Goal: Task Accomplishment & Management: Use online tool/utility

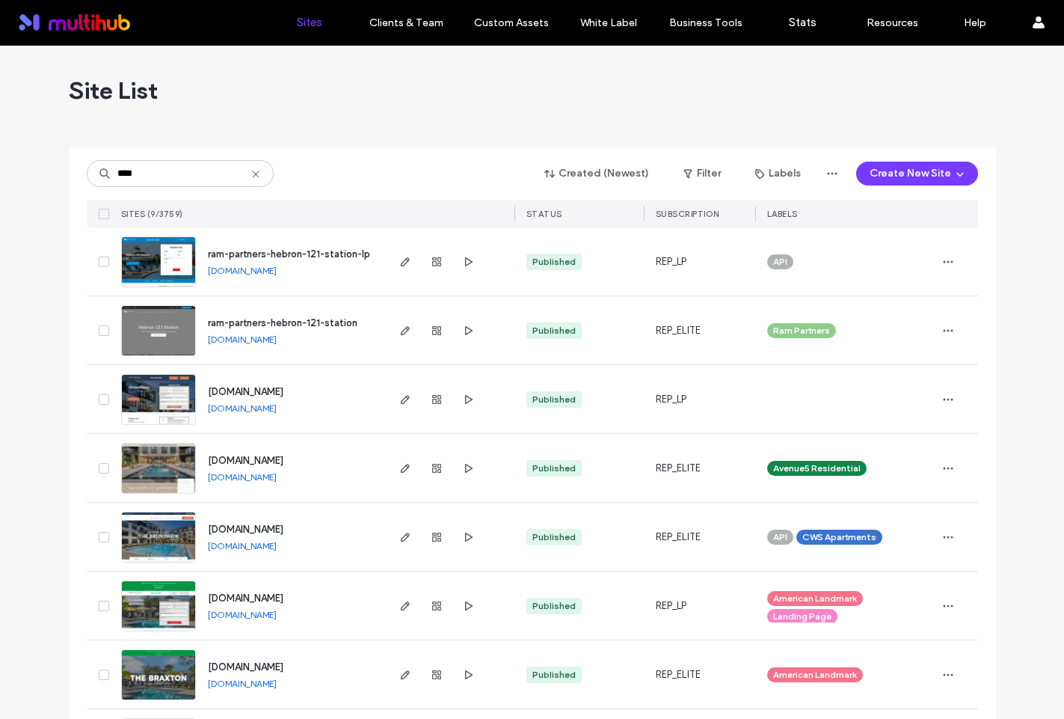
scroll to position [3, 0]
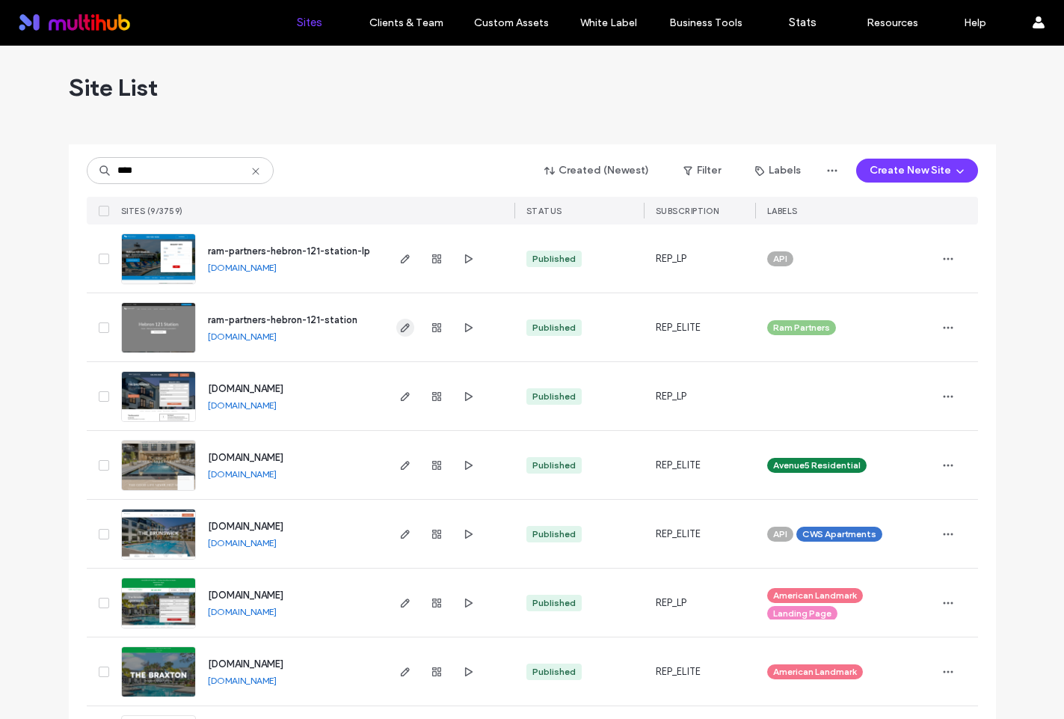
type input "****"
click at [399, 324] on icon "button" at bounding box center [405, 328] width 12 height 12
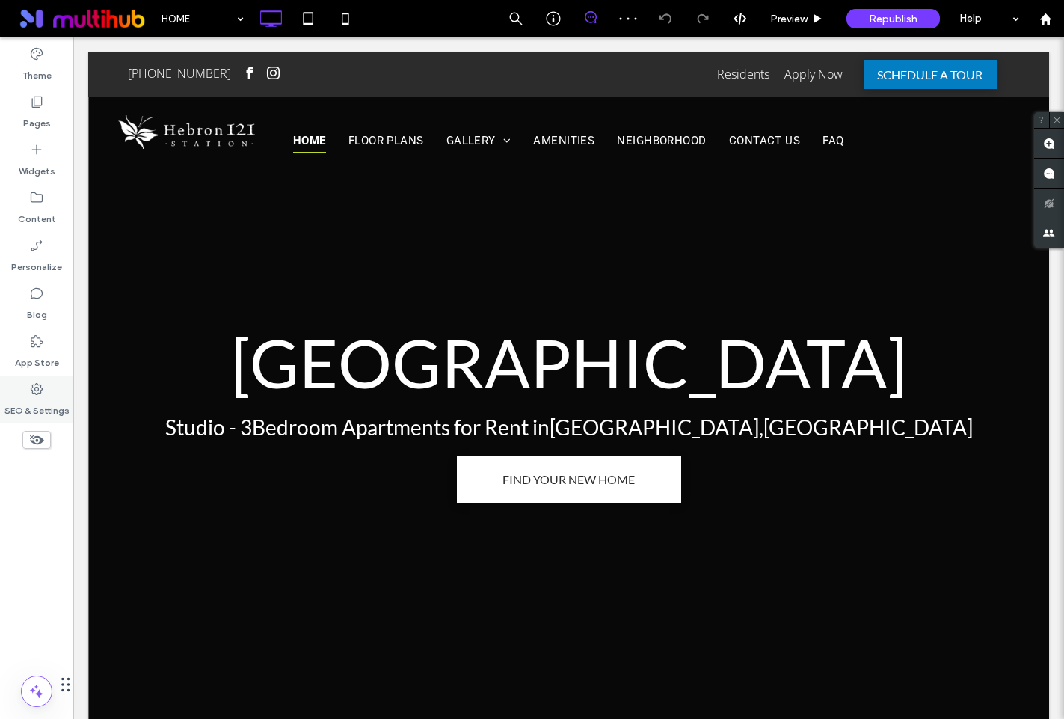
click at [37, 399] on label "SEO & Settings" at bounding box center [36, 406] width 65 height 21
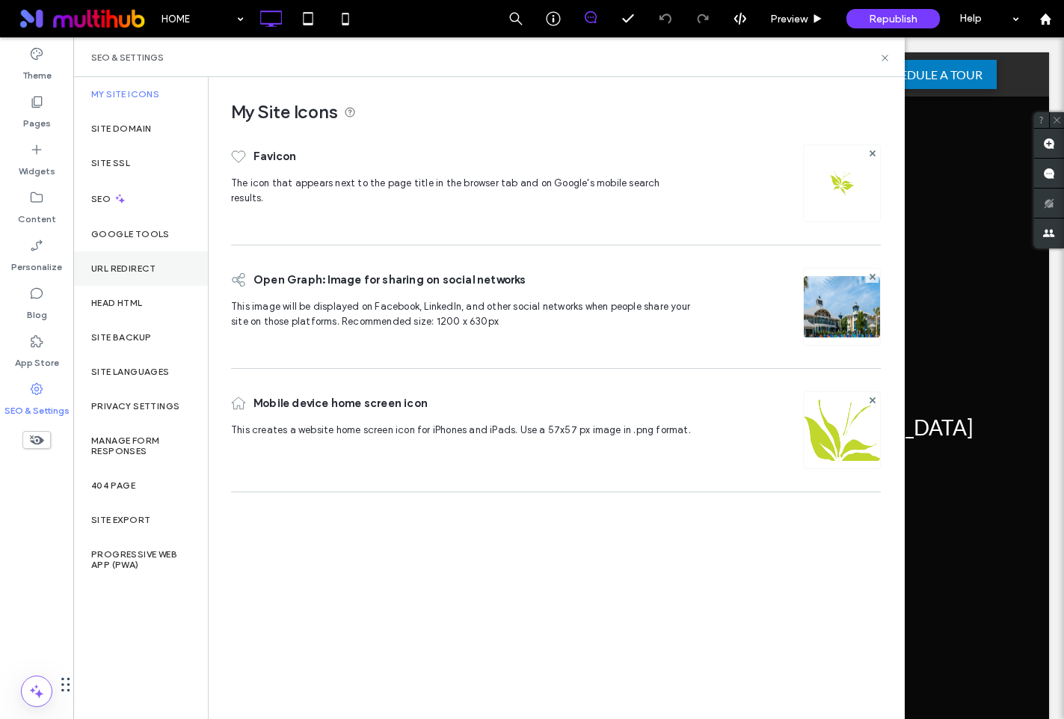
click at [106, 272] on label "URL Redirect" at bounding box center [123, 268] width 65 height 10
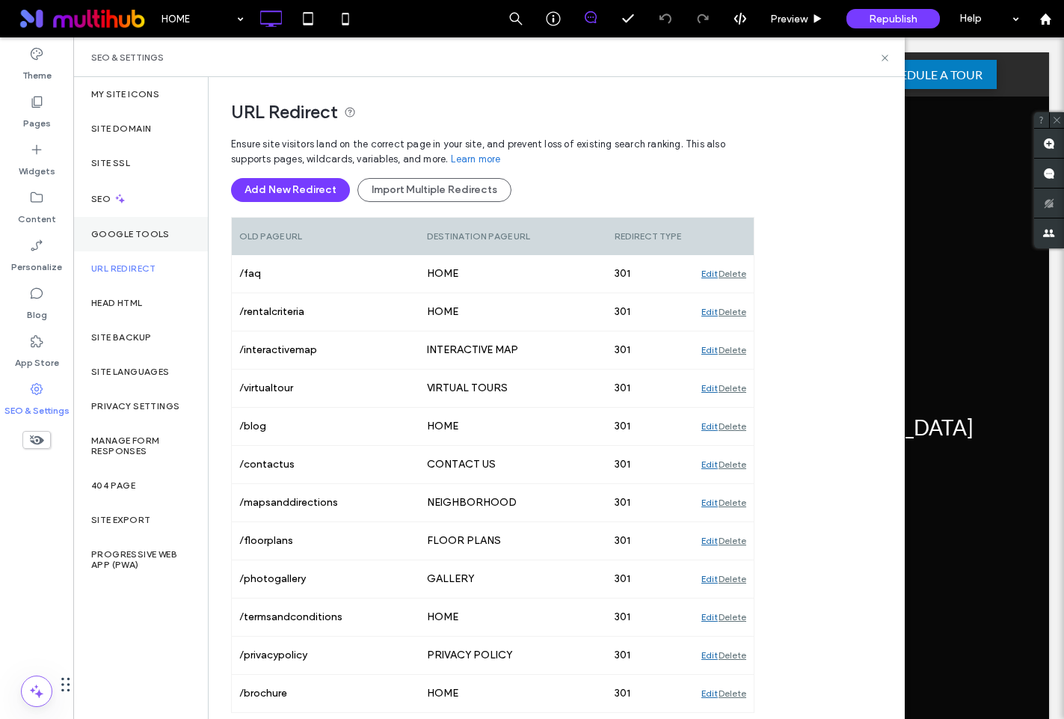
click at [129, 241] on div "Google Tools" at bounding box center [140, 234] width 135 height 34
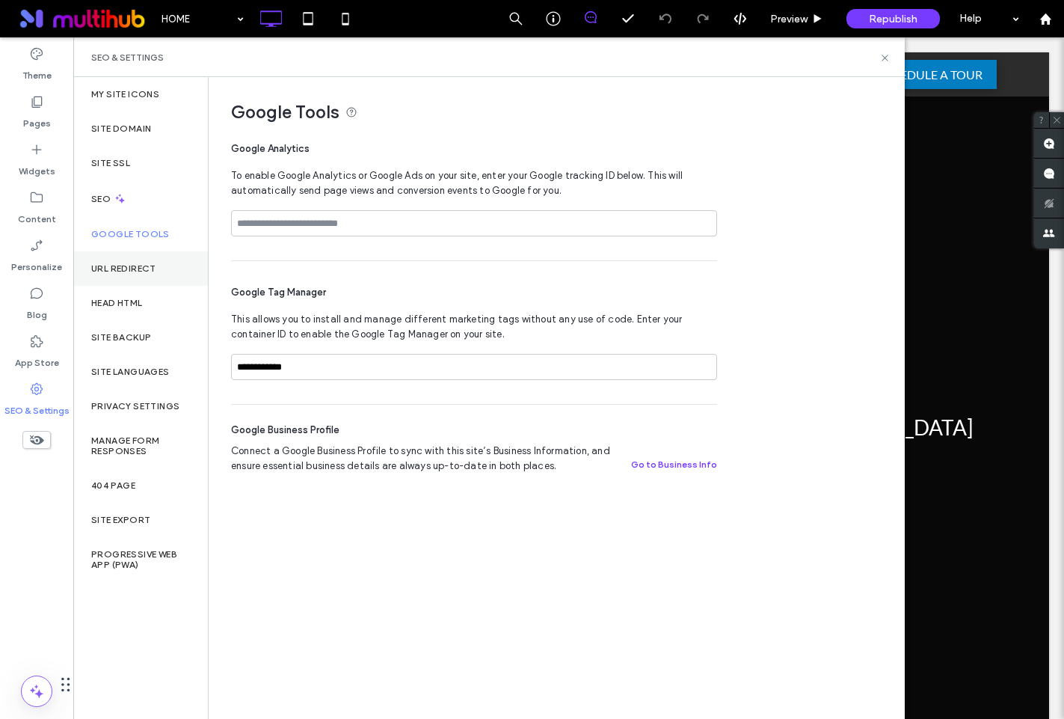
click at [105, 272] on label "URL Redirect" at bounding box center [123, 268] width 65 height 10
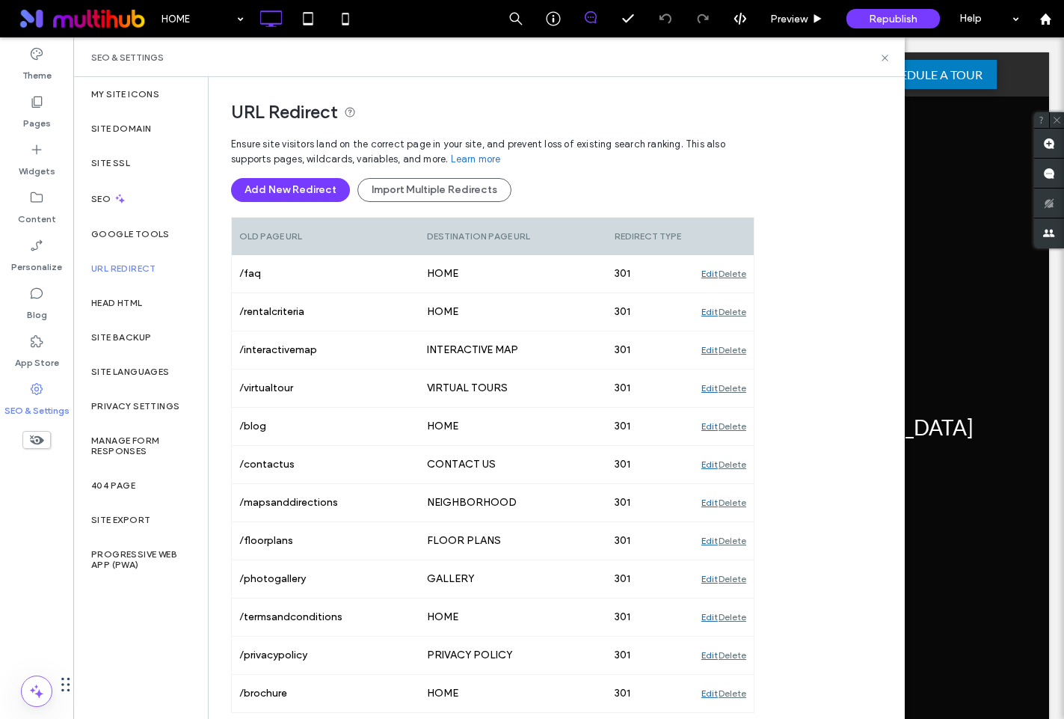
click at [858, 422] on div "URL Redirect Ensure site visitors land on the correct page in your site, and pr…" at bounding box center [551, 395] width 684 height 636
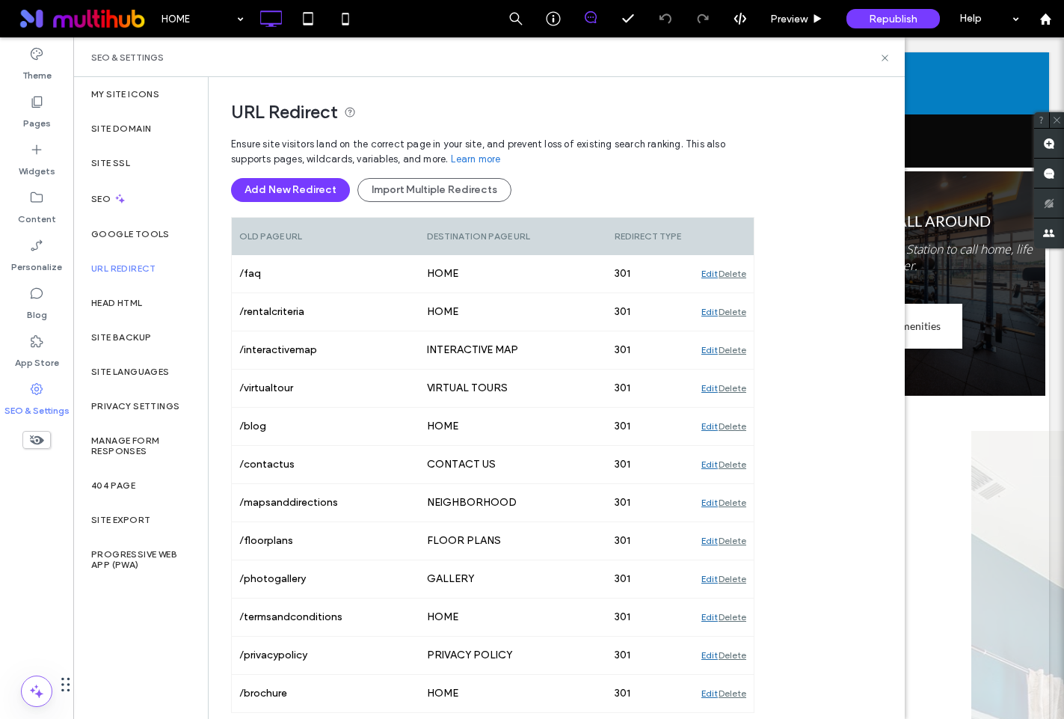
scroll to position [1182, 0]
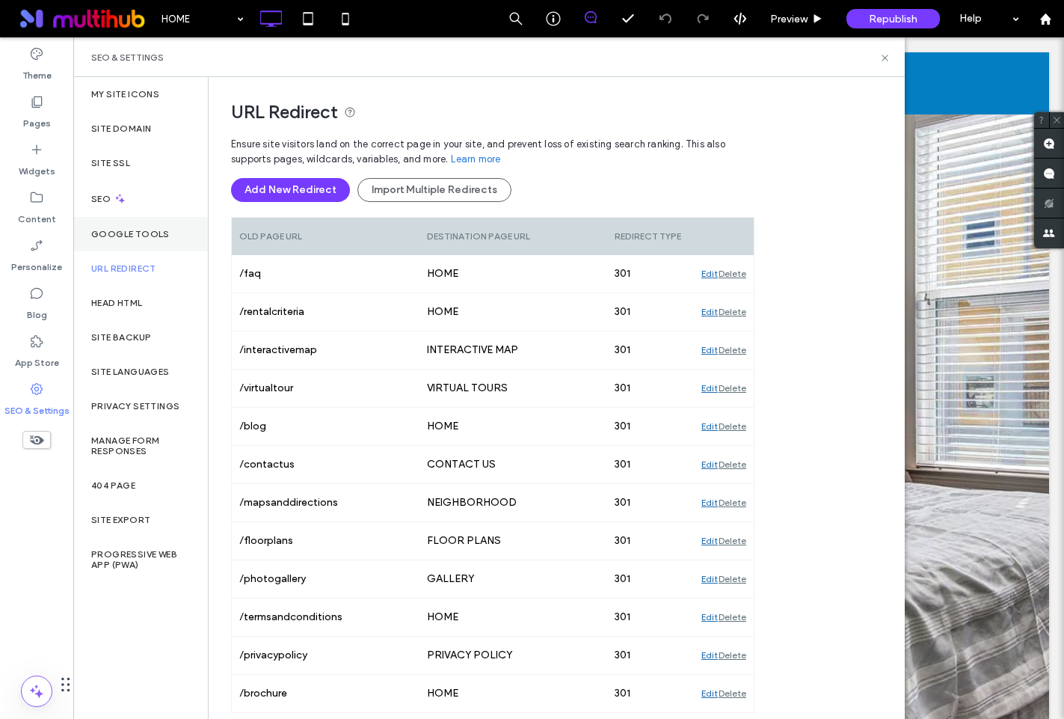
click at [129, 233] on label "Google Tools" at bounding box center [130, 234] width 79 height 10
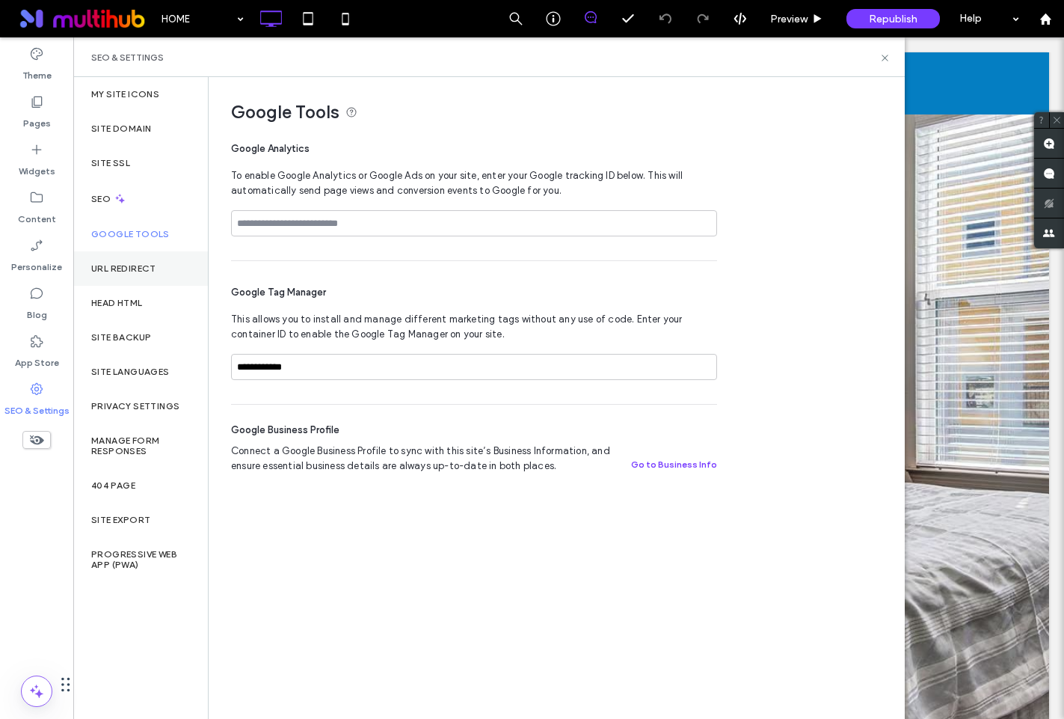
click at [136, 261] on div "URL Redirect" at bounding box center [140, 268] width 135 height 34
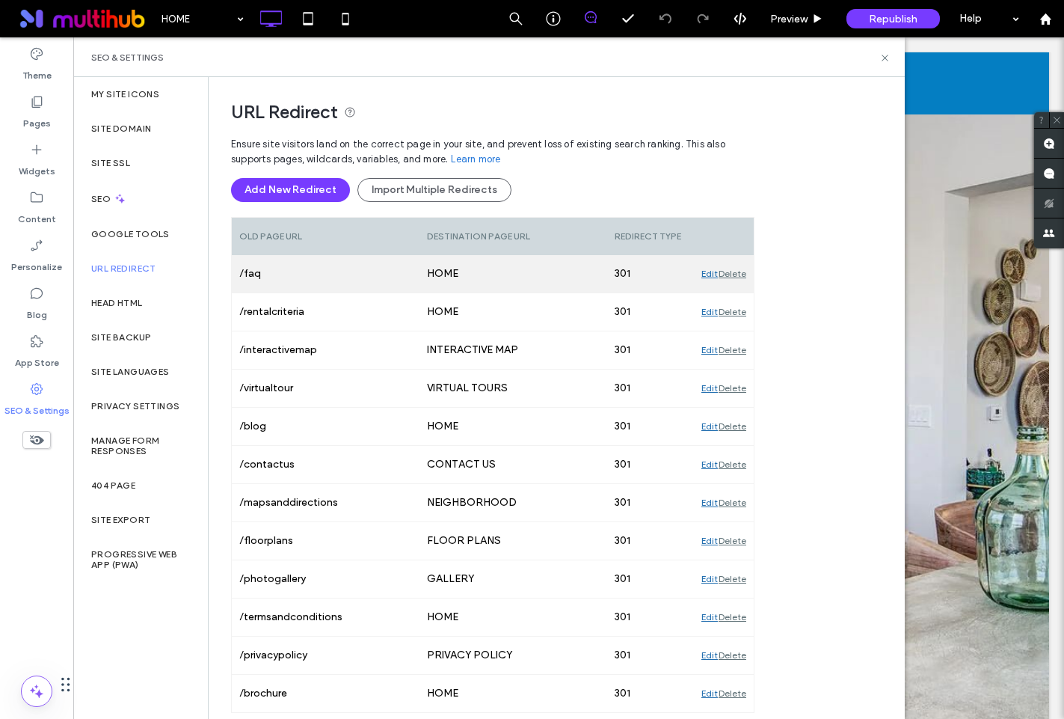
click at [711, 277] on div "Edit" at bounding box center [709, 273] width 16 height 37
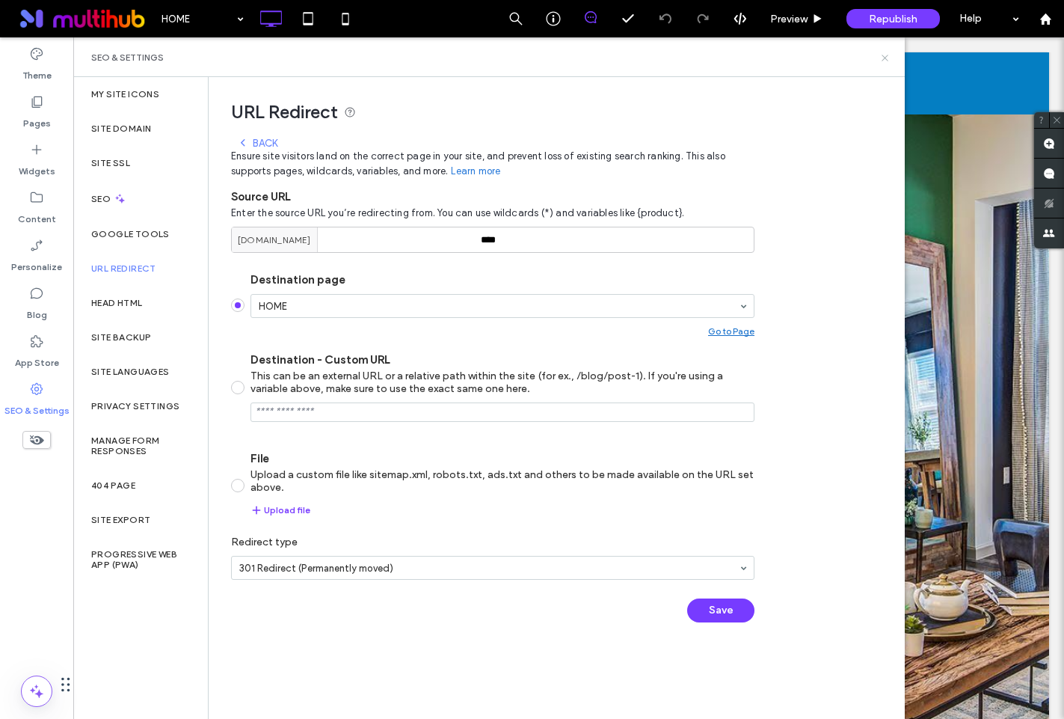
click at [881, 56] on icon at bounding box center [884, 57] width 11 height 11
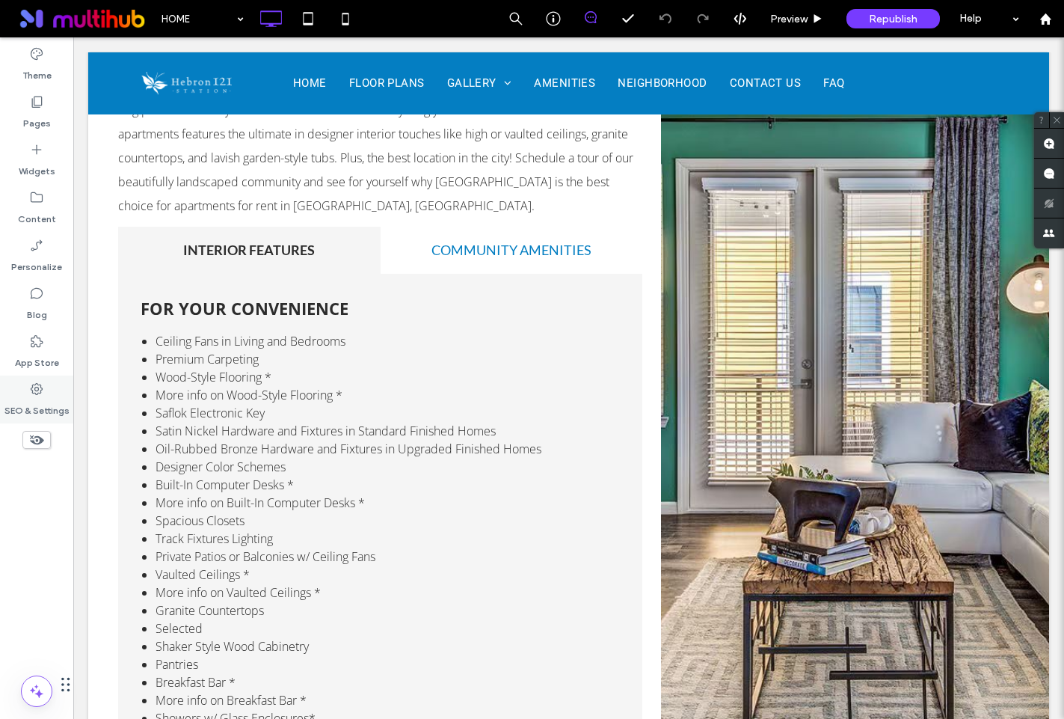
click at [40, 392] on icon at bounding box center [36, 388] width 15 height 15
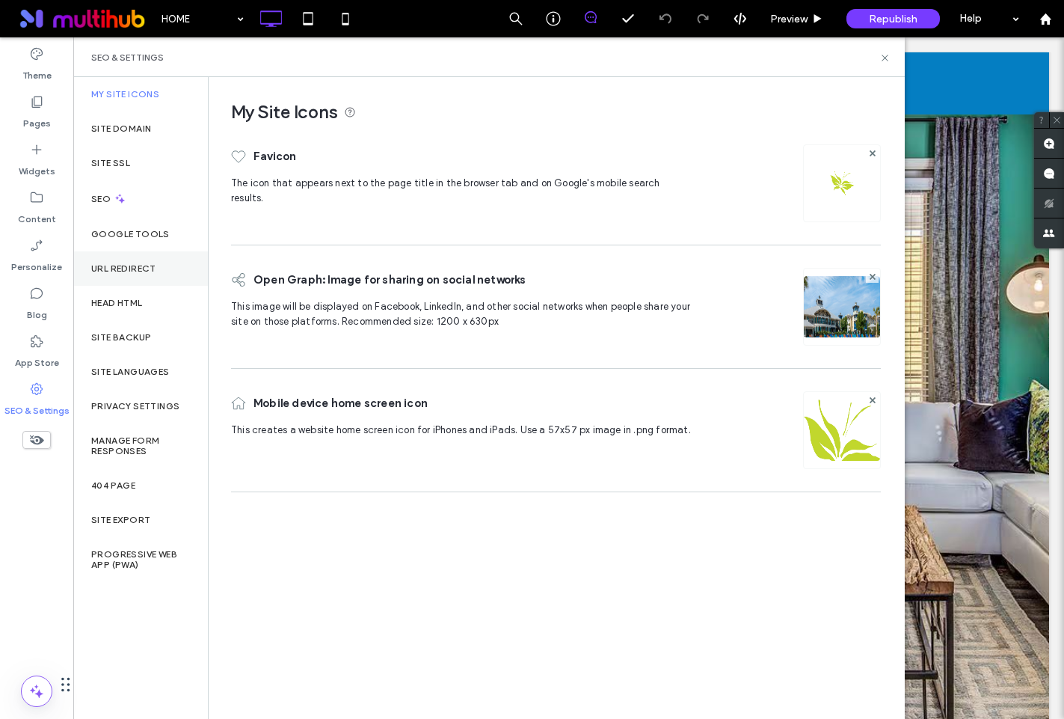
click at [126, 268] on label "URL Redirect" at bounding box center [123, 268] width 65 height 10
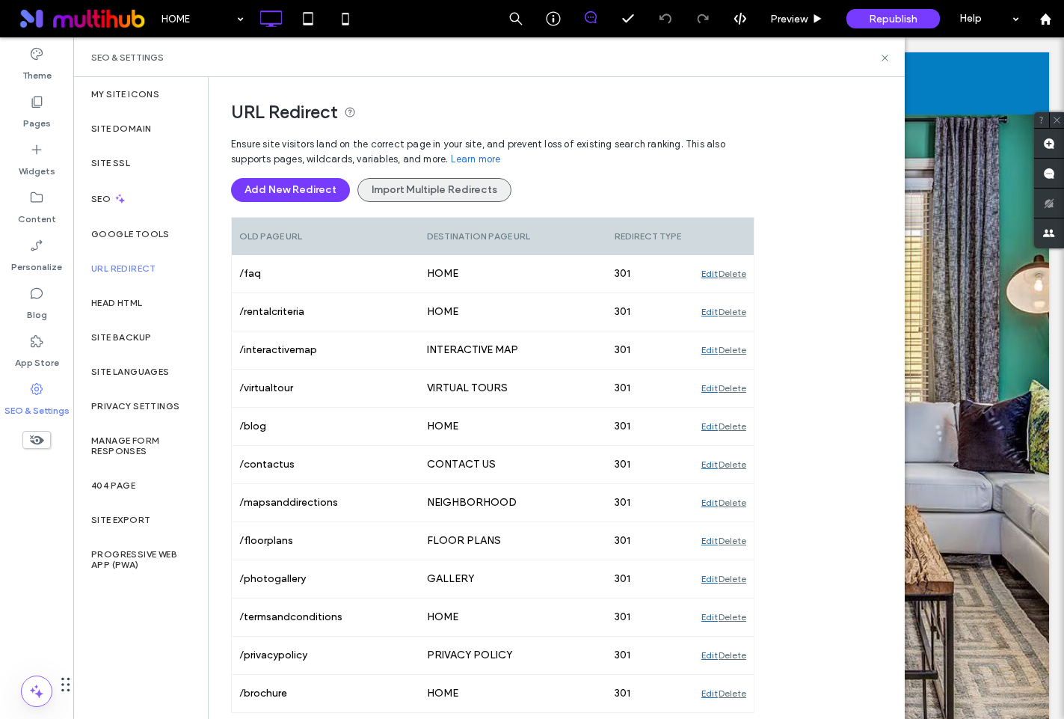
click at [431, 191] on button "Import Multiple Redirects" at bounding box center [434, 190] width 154 height 24
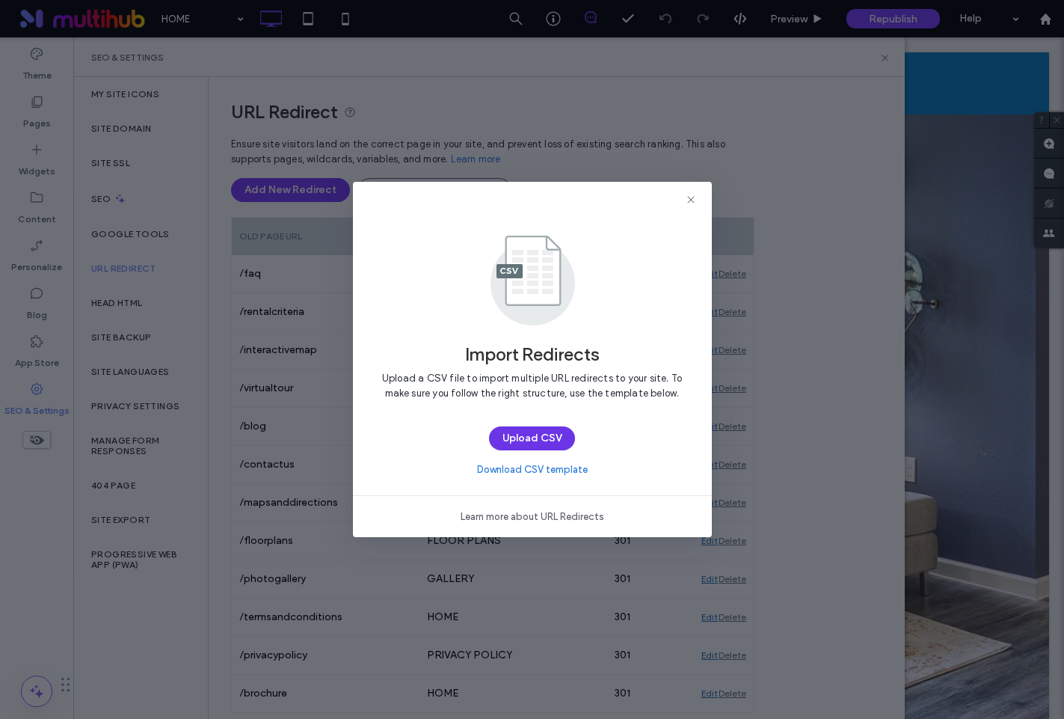
click at [538, 445] on button "Upload CSV" at bounding box center [532, 438] width 86 height 24
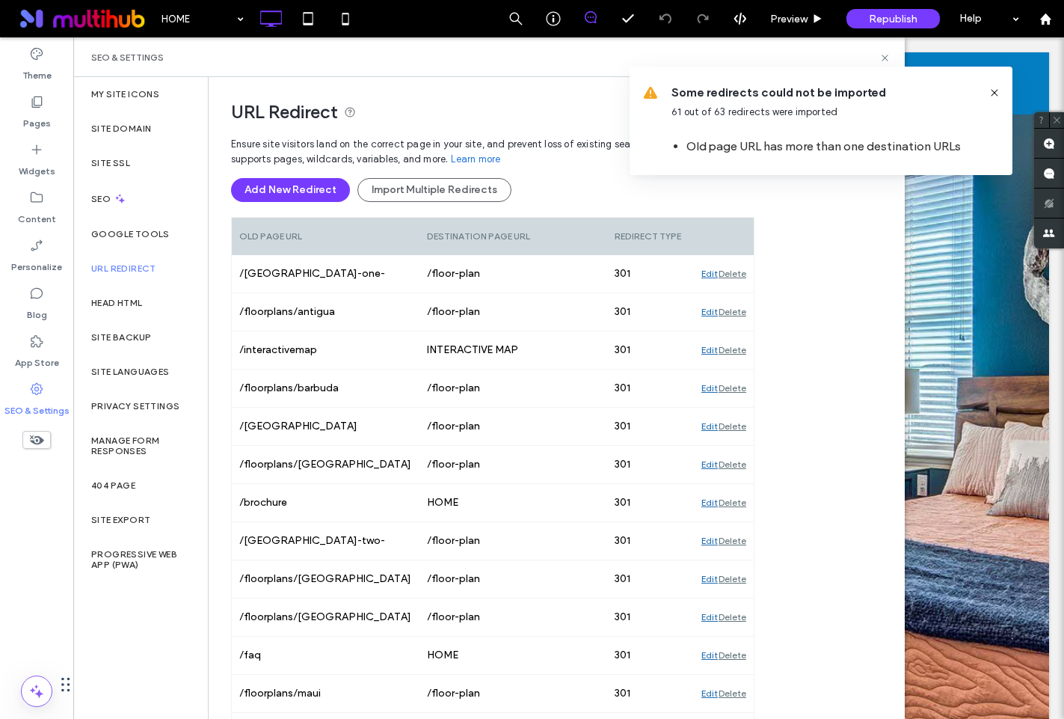
click at [998, 91] on icon at bounding box center [995, 93] width 12 height 12
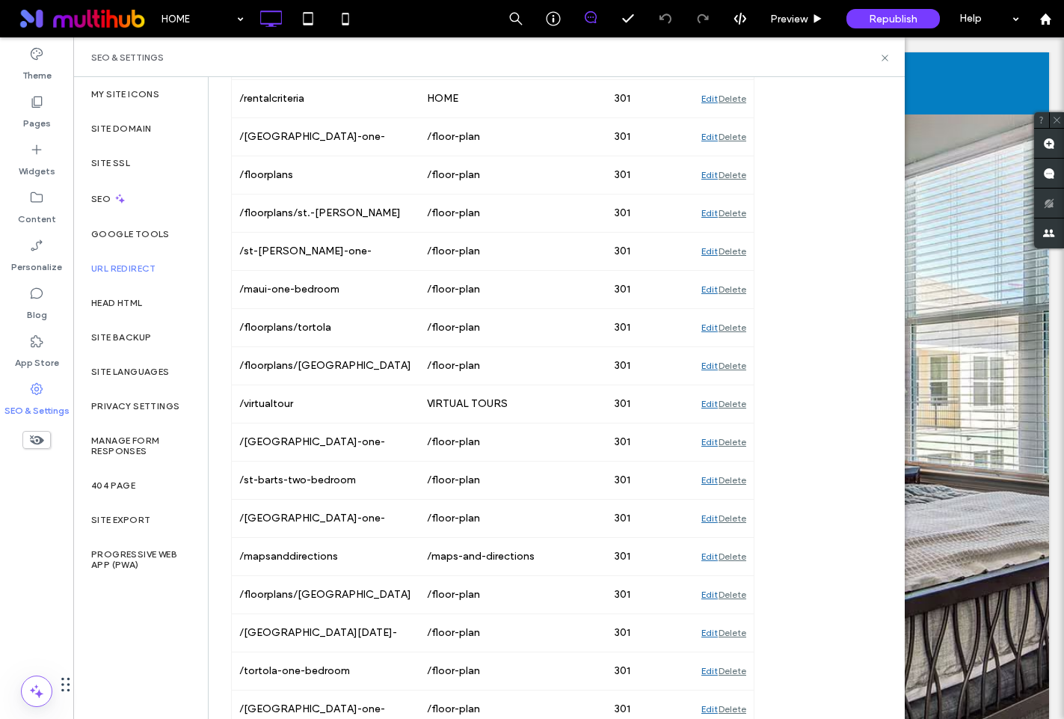
scroll to position [1549, 0]
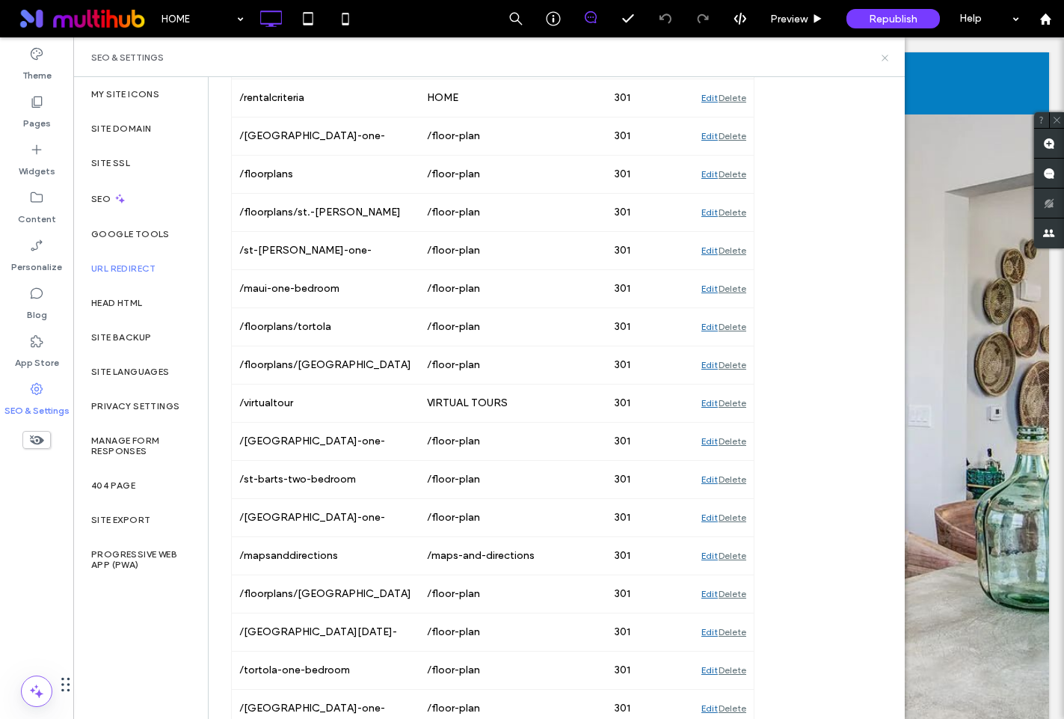
click at [883, 60] on icon at bounding box center [884, 57] width 11 height 11
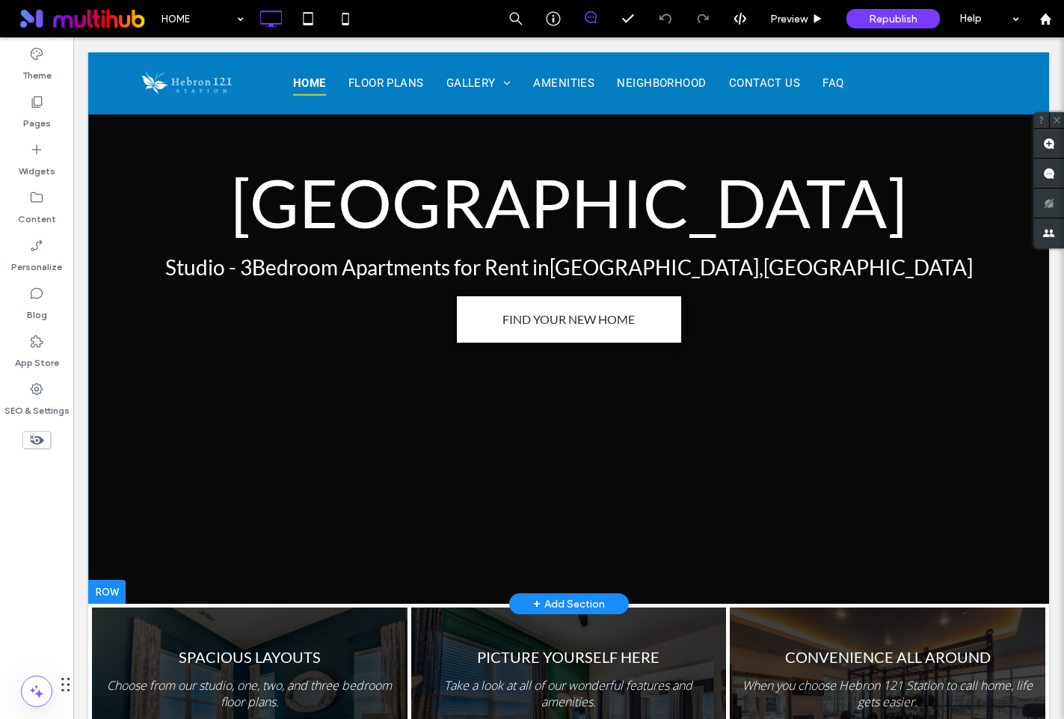
scroll to position [55, 0]
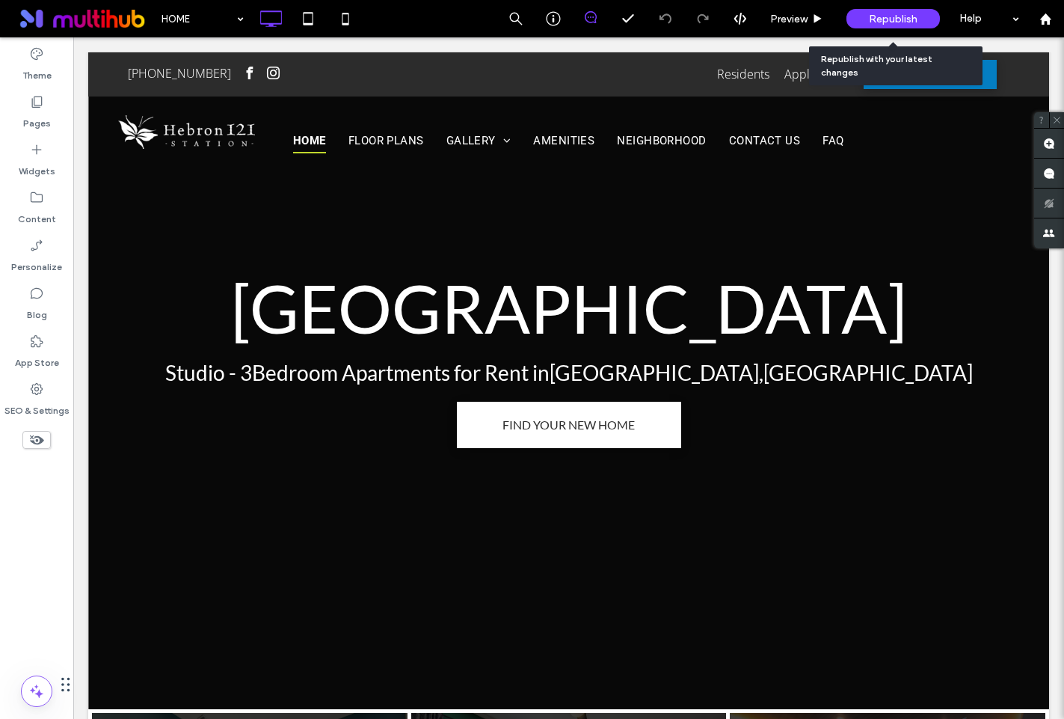
click at [878, 22] on span "Republish" at bounding box center [893, 19] width 49 height 13
